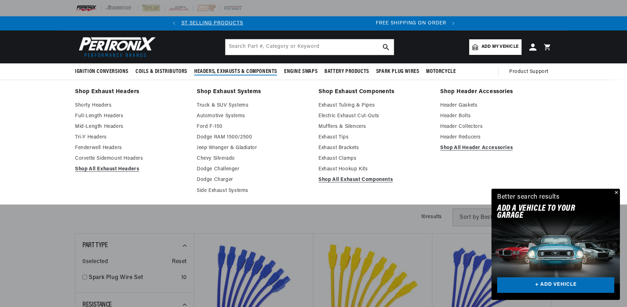
scroll to position [0, 264]
drag, startPoint x: 213, startPoint y: 70, endPoint x: 207, endPoint y: 75, distance: 7.3
click at [207, 75] on span "Headers, Exhausts & Components" at bounding box center [235, 71] width 83 height 7
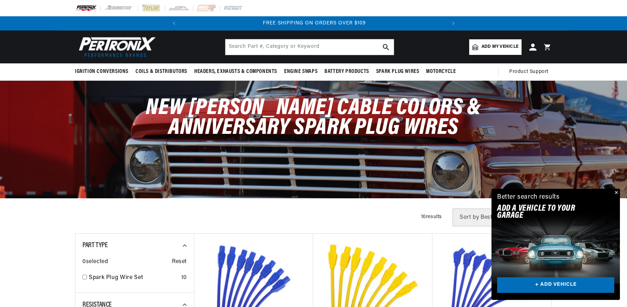
click at [480, 50] on link "Add my vehicle" at bounding box center [496, 47] width 52 height 16
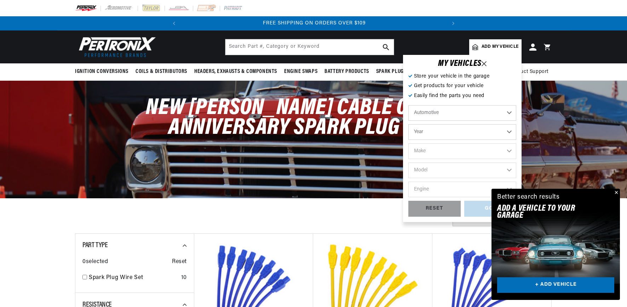
scroll to position [0, 0]
select select "2000"
select select "Dodge"
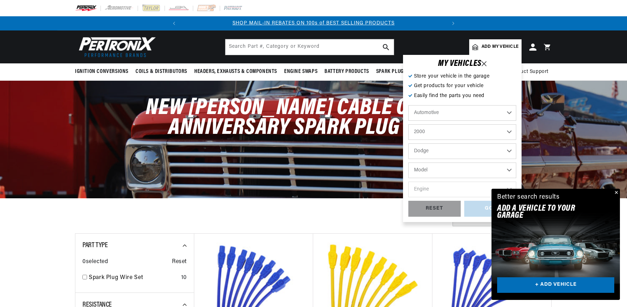
scroll to position [0, 264]
select select "Ram-1500"
select select "5.9L"
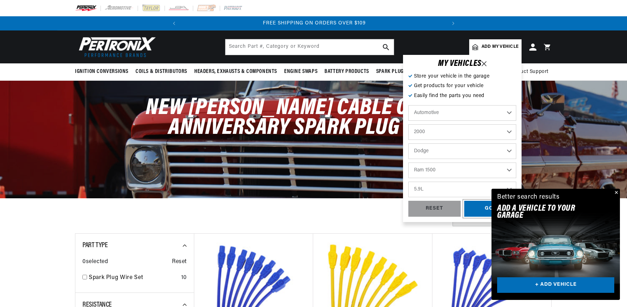
click at [480, 208] on div "GO!" at bounding box center [491, 209] width 52 height 16
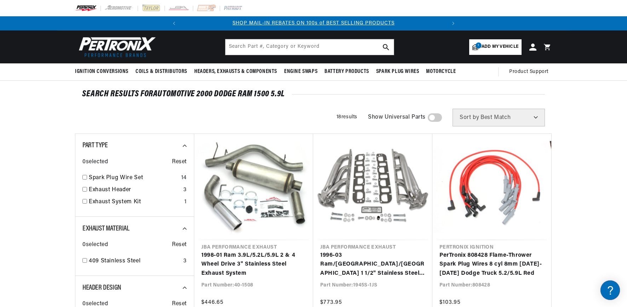
scroll to position [0, 264]
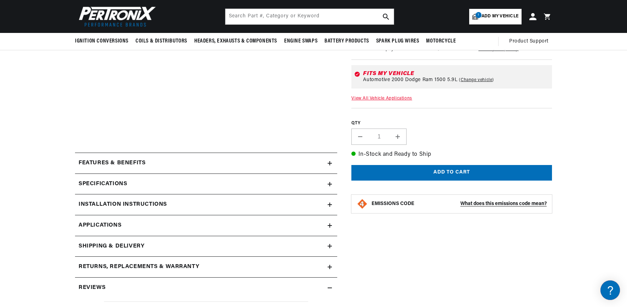
scroll to position [248, 0]
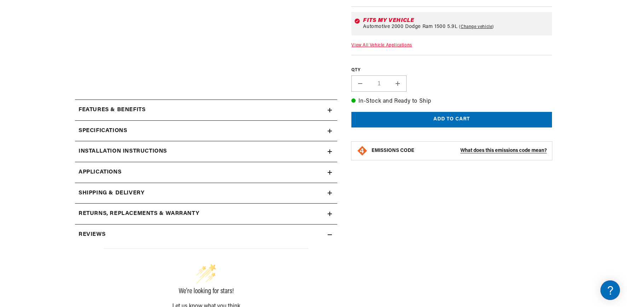
click at [332, 120] on summary "Reviews" at bounding box center [206, 110] width 262 height 21
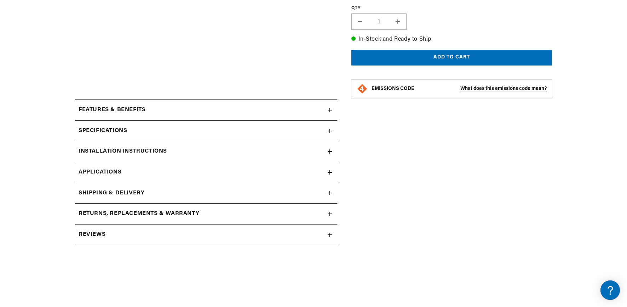
click at [332, 112] on icon at bounding box center [330, 110] width 4 height 4
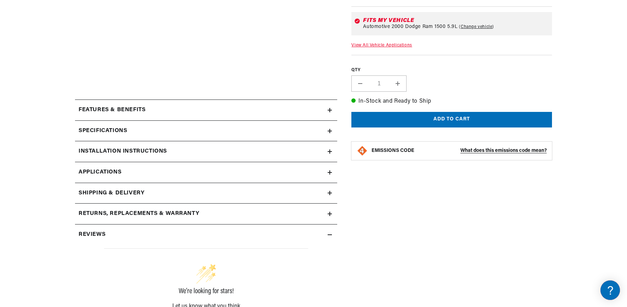
click at [0, 0] on icon at bounding box center [0, 0] width 0 height 0
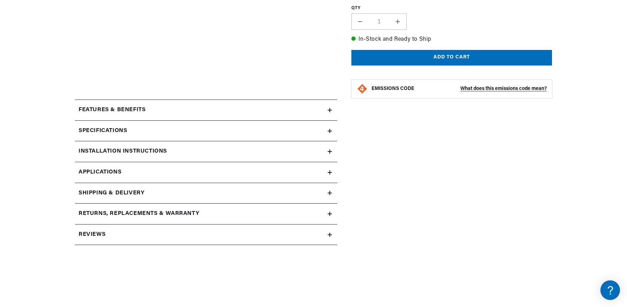
click at [332, 112] on icon at bounding box center [330, 110] width 4 height 4
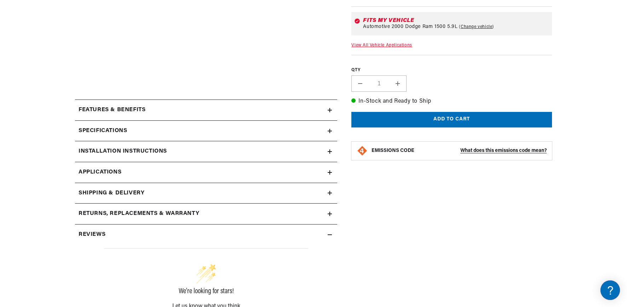
click at [332, 111] on icon at bounding box center [330, 110] width 4 height 4
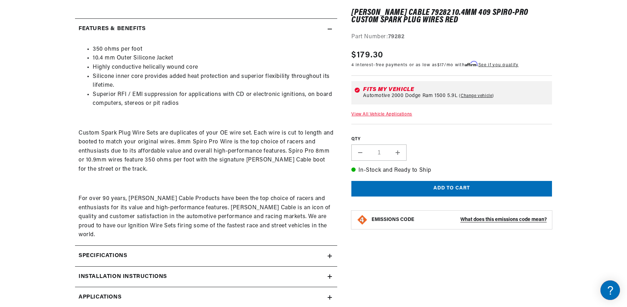
scroll to position [392, 0]
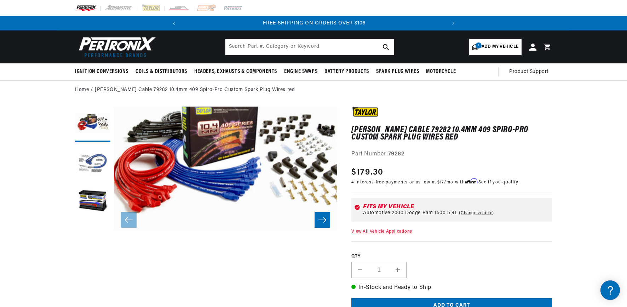
scroll to position [0, 264]
